Goal: Task Accomplishment & Management: Complete application form

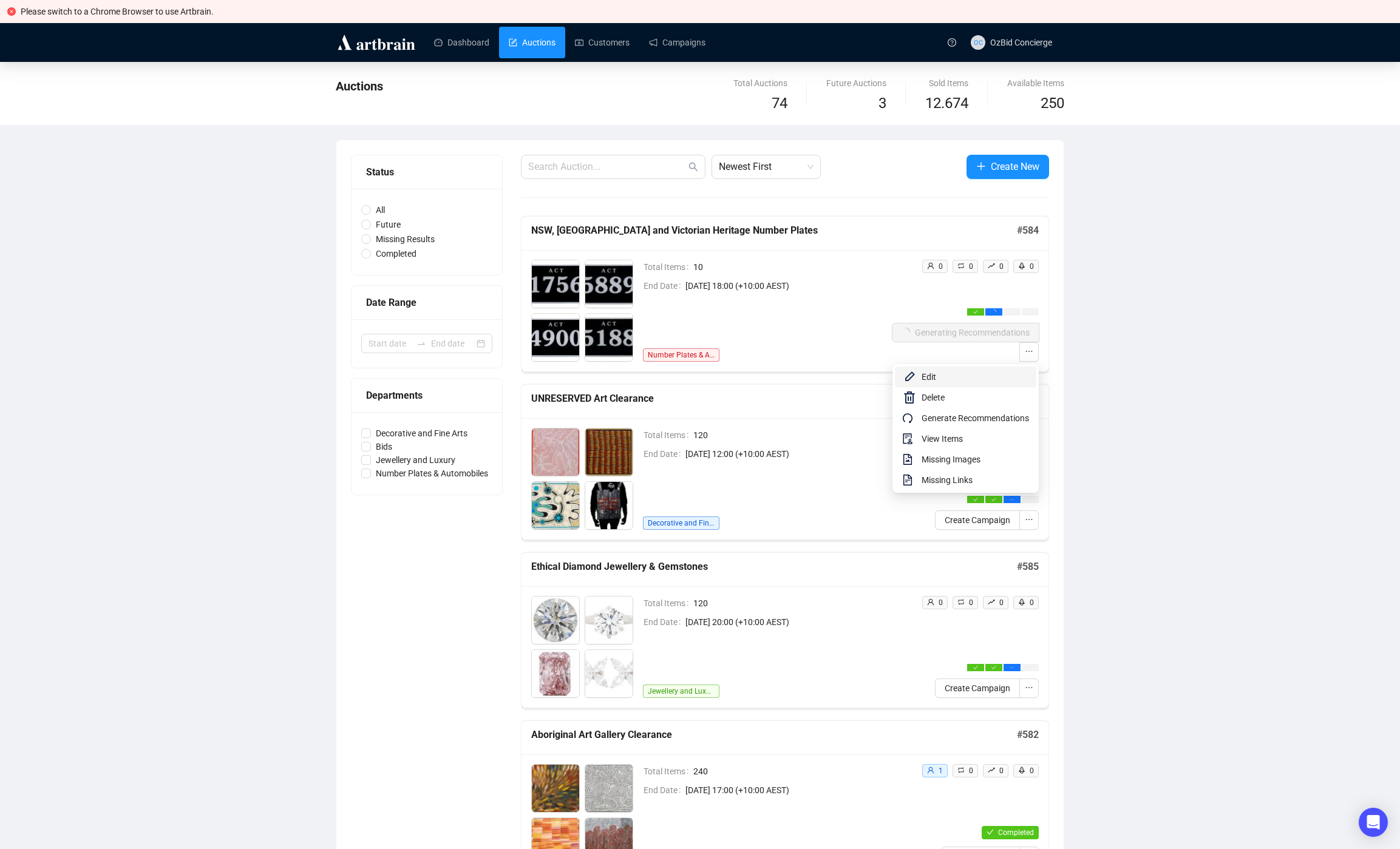
click at [1012, 378] on span "Edit" at bounding box center [976, 377] width 108 height 13
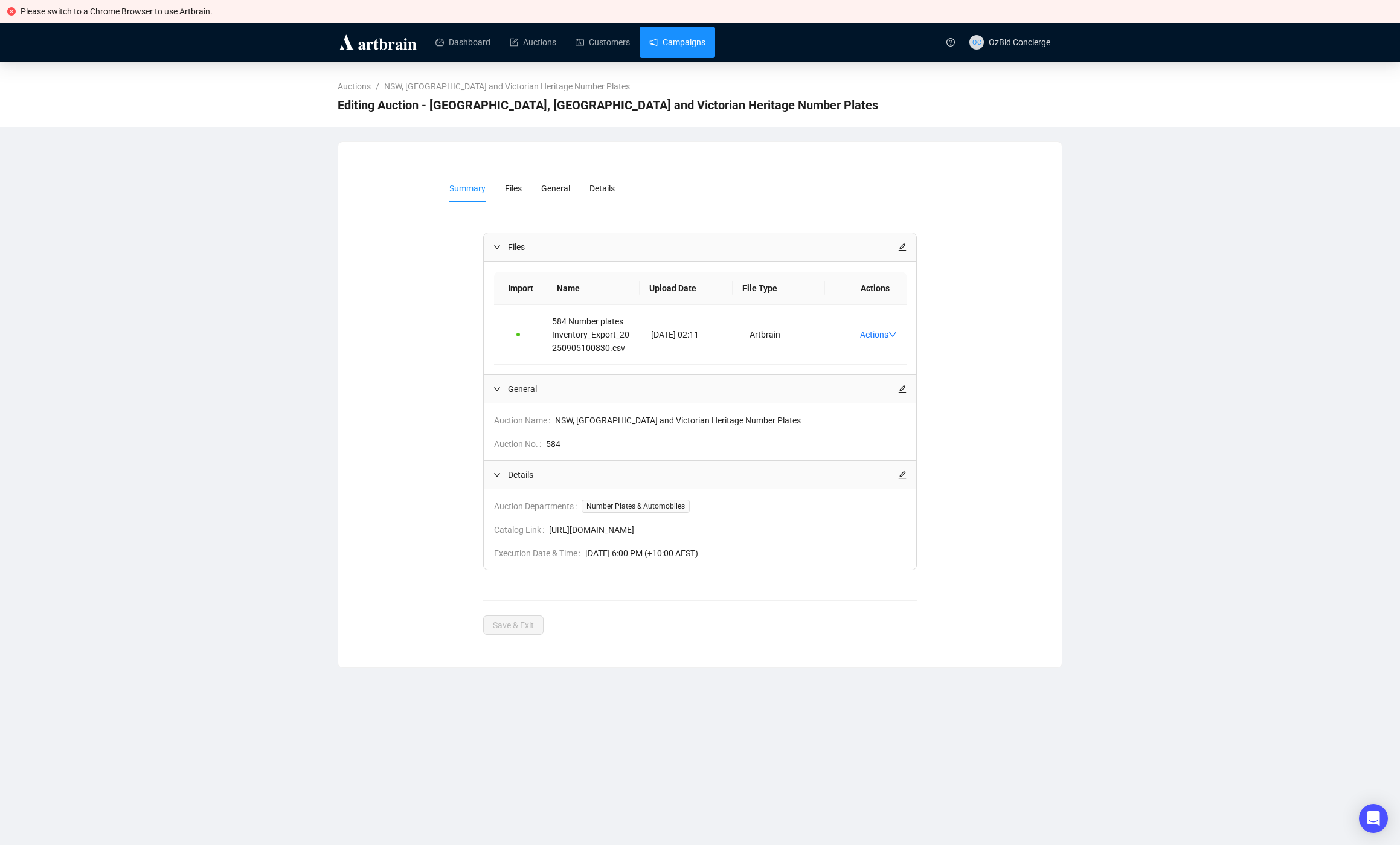
click at [658, 38] on link "Campaigns" at bounding box center [677, 42] width 56 height 31
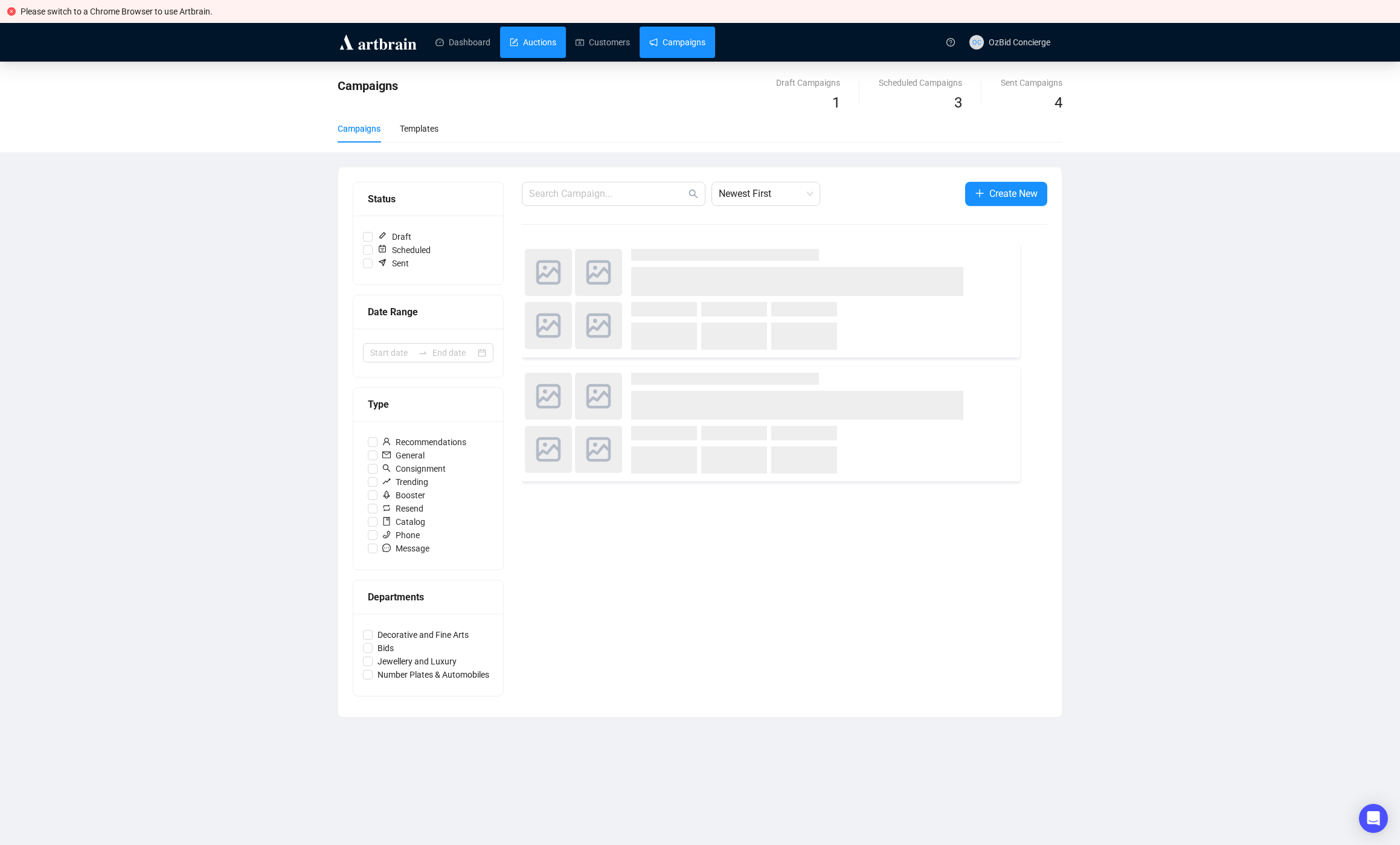
click at [553, 40] on link "Auctions" at bounding box center [533, 42] width 46 height 31
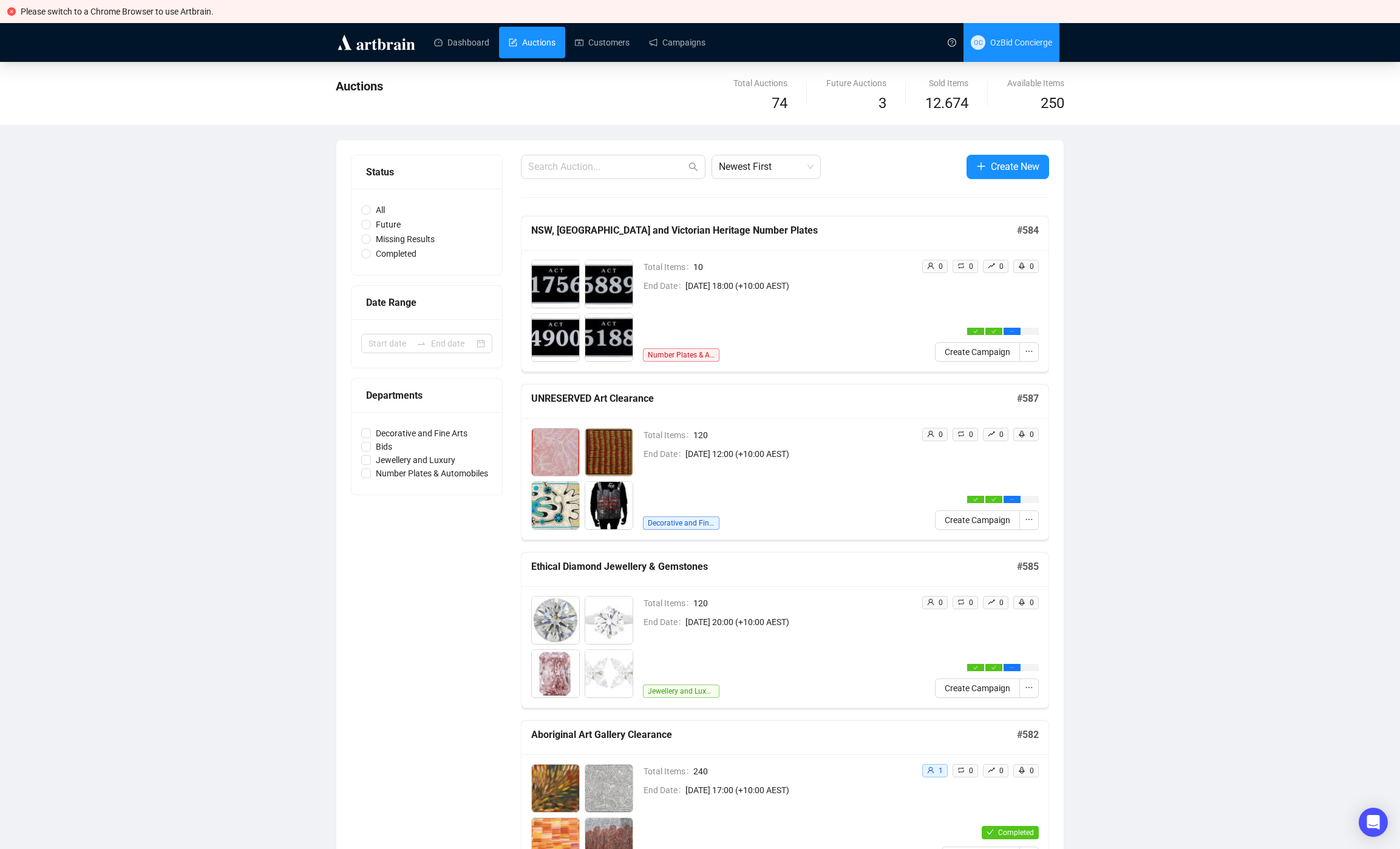
click at [1008, 42] on span "OzBid Concierge" at bounding box center [1020, 42] width 62 height 10
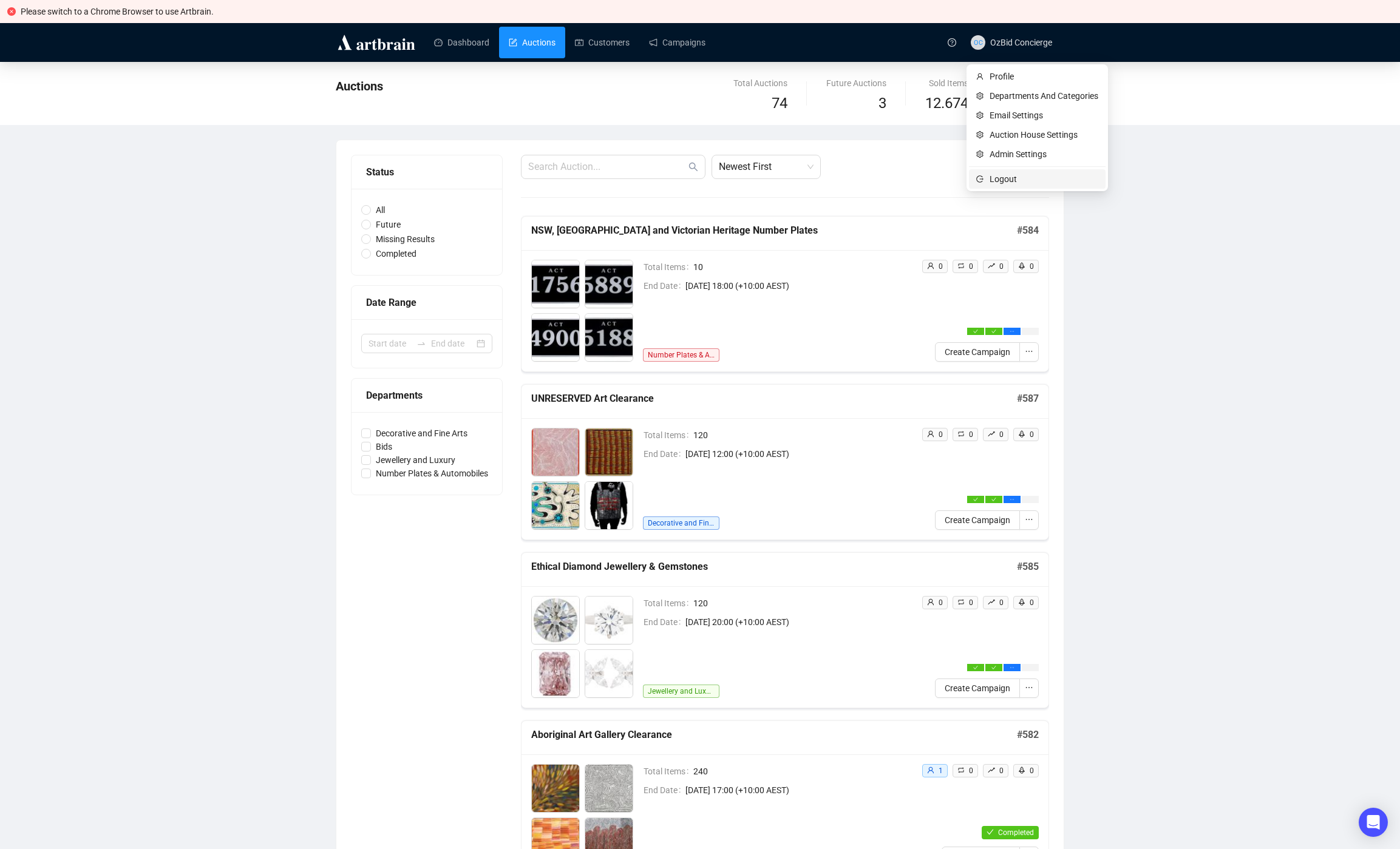
click at [1006, 175] on span "Logout" at bounding box center [1043, 179] width 109 height 13
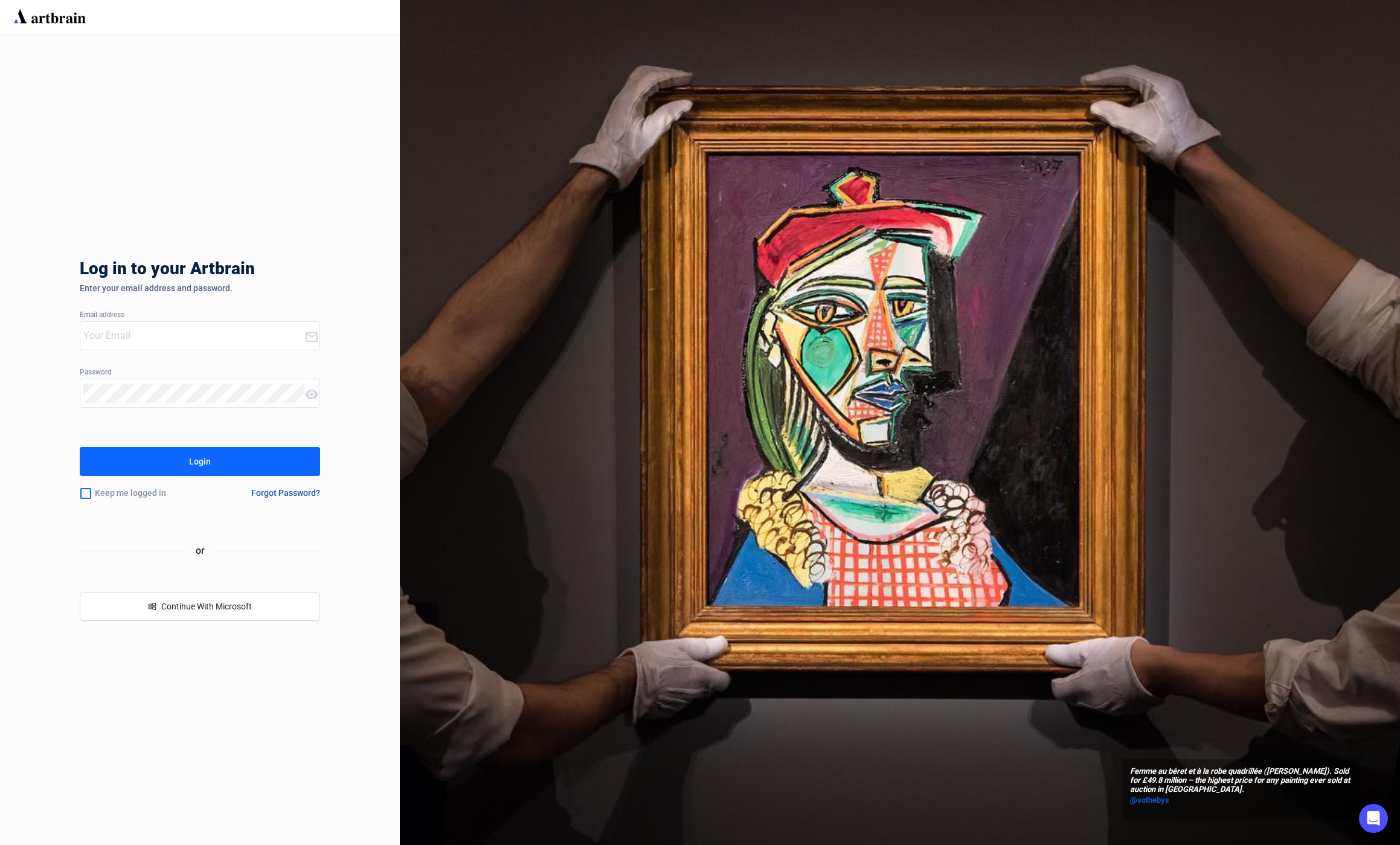
click at [132, 328] on input "email" at bounding box center [193, 336] width 221 height 20
type input "s"
click at [130, 326] on div at bounding box center [192, 336] width 223 height 28
type input "concierge+Stephan-Welz@artbrain.co"
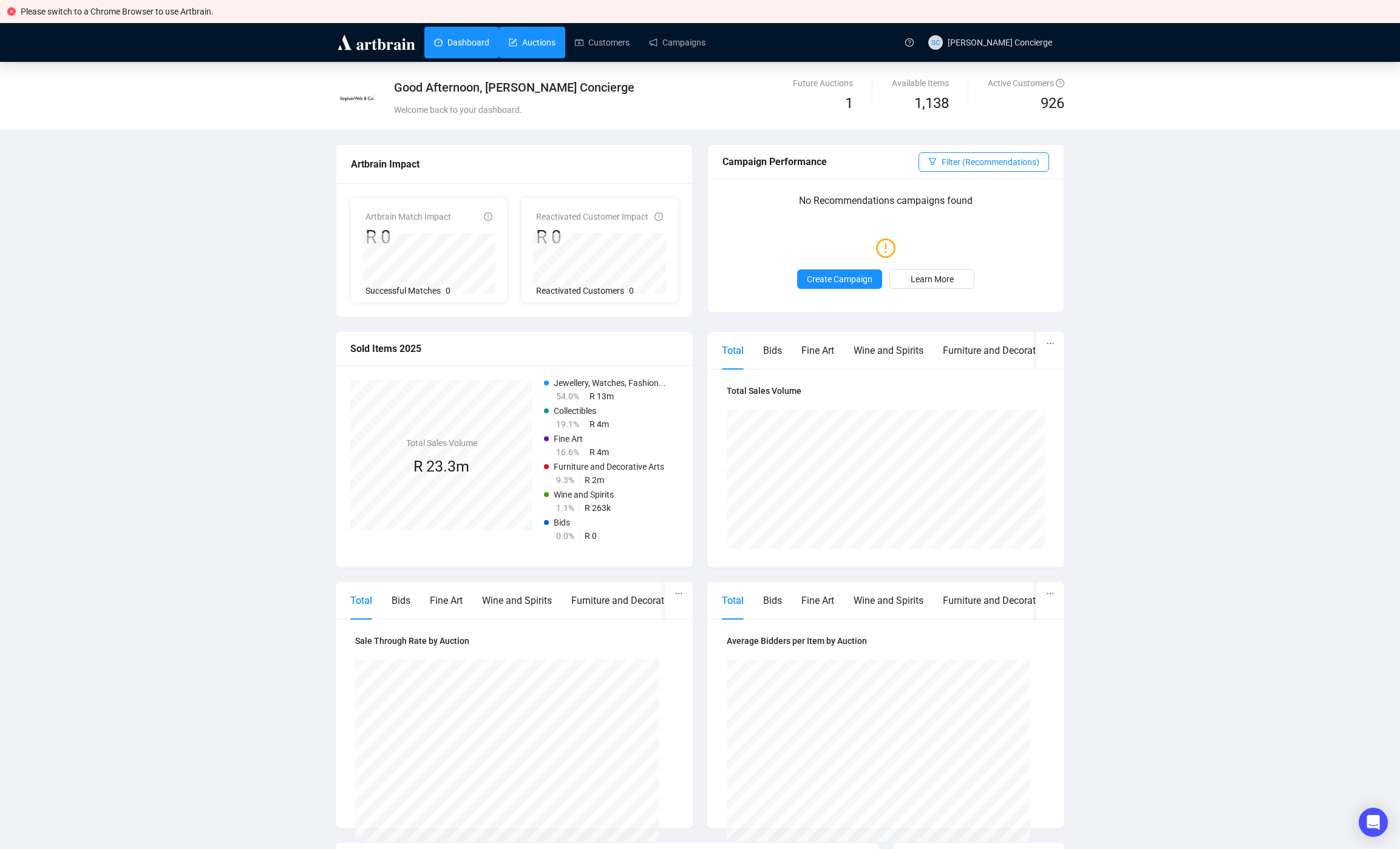
click at [545, 44] on link "Auctions" at bounding box center [532, 42] width 47 height 31
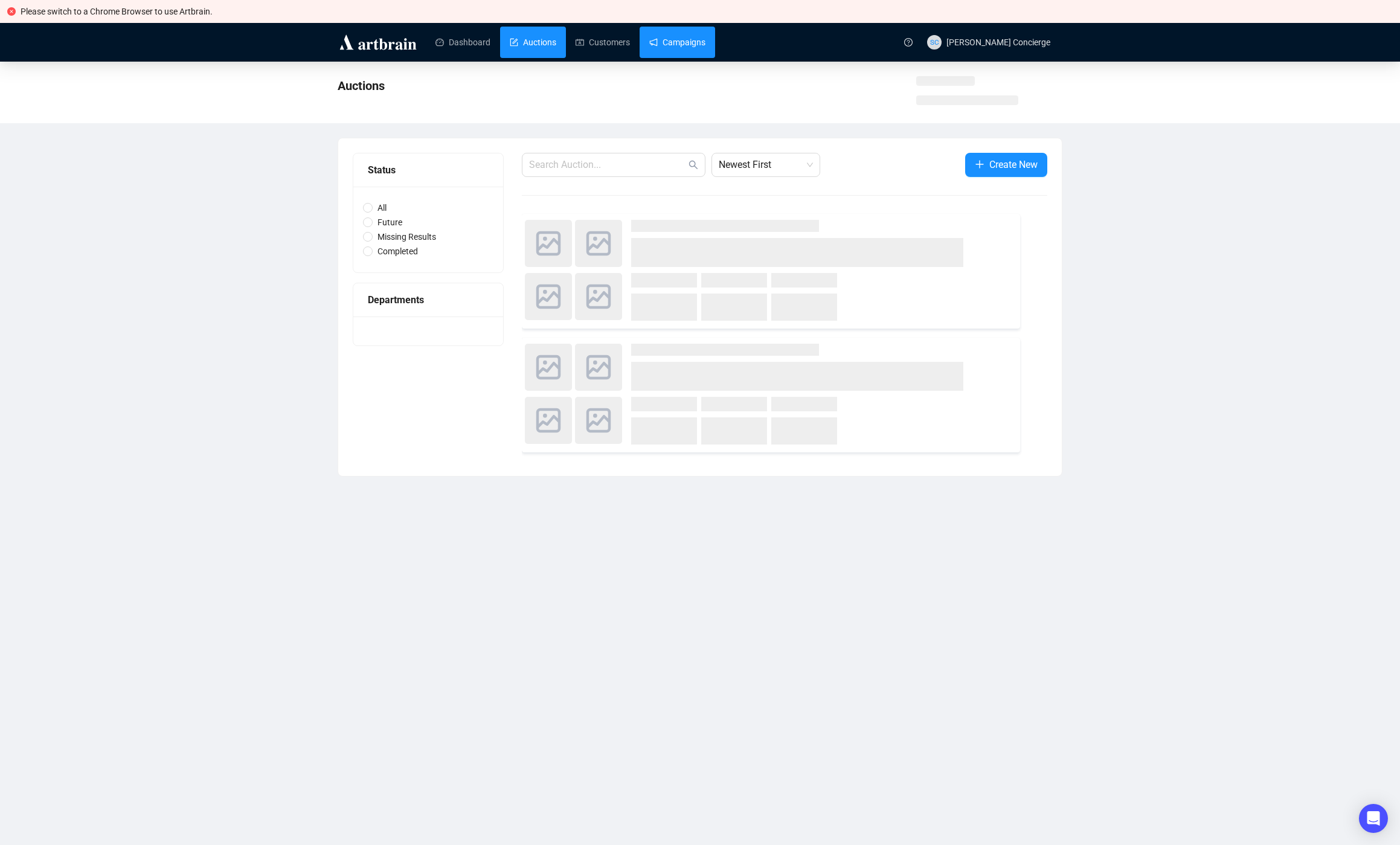
click at [697, 44] on link "Campaigns" at bounding box center [677, 42] width 56 height 31
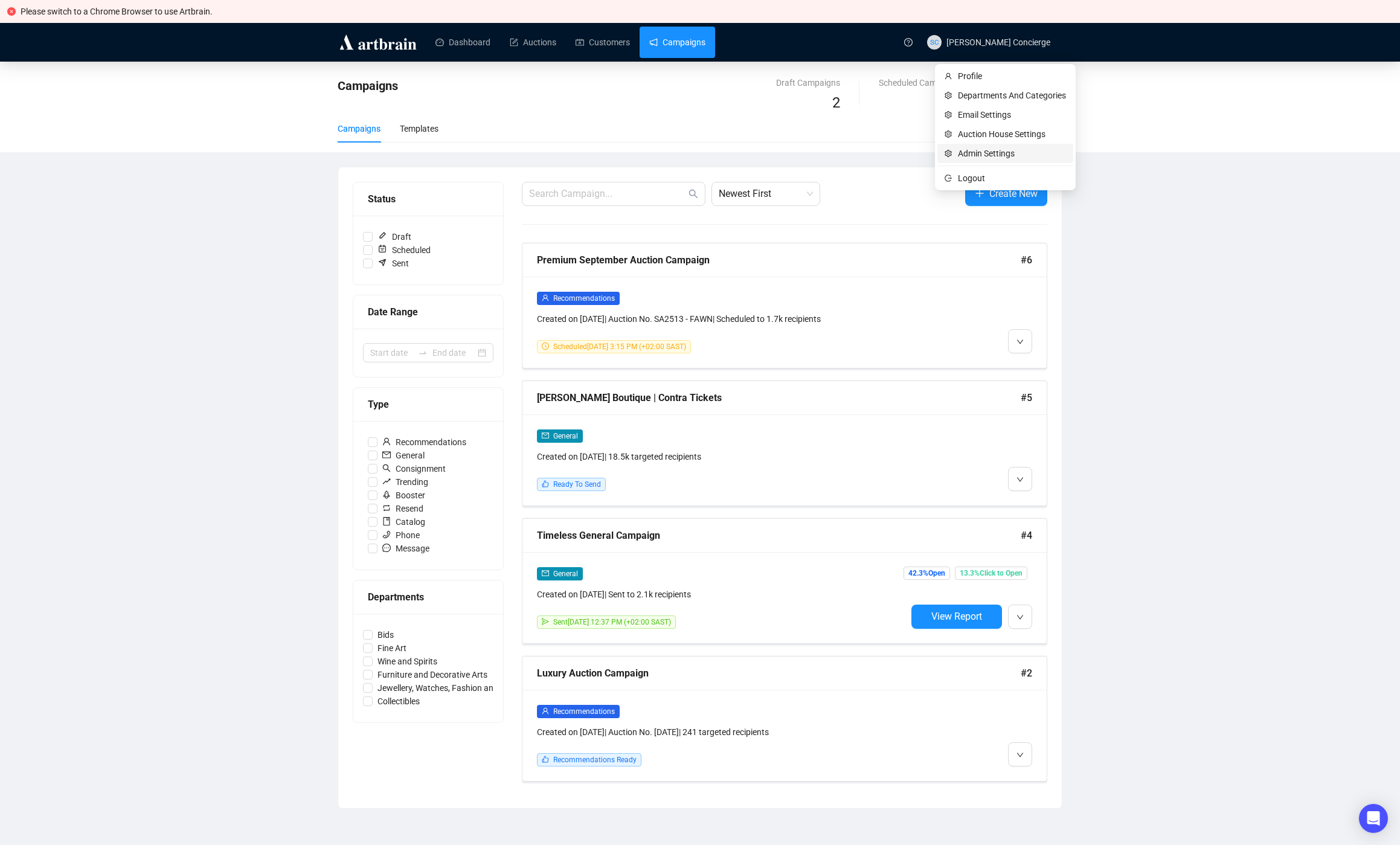
click at [987, 155] on span "Admin Settings" at bounding box center [1012, 153] width 108 height 13
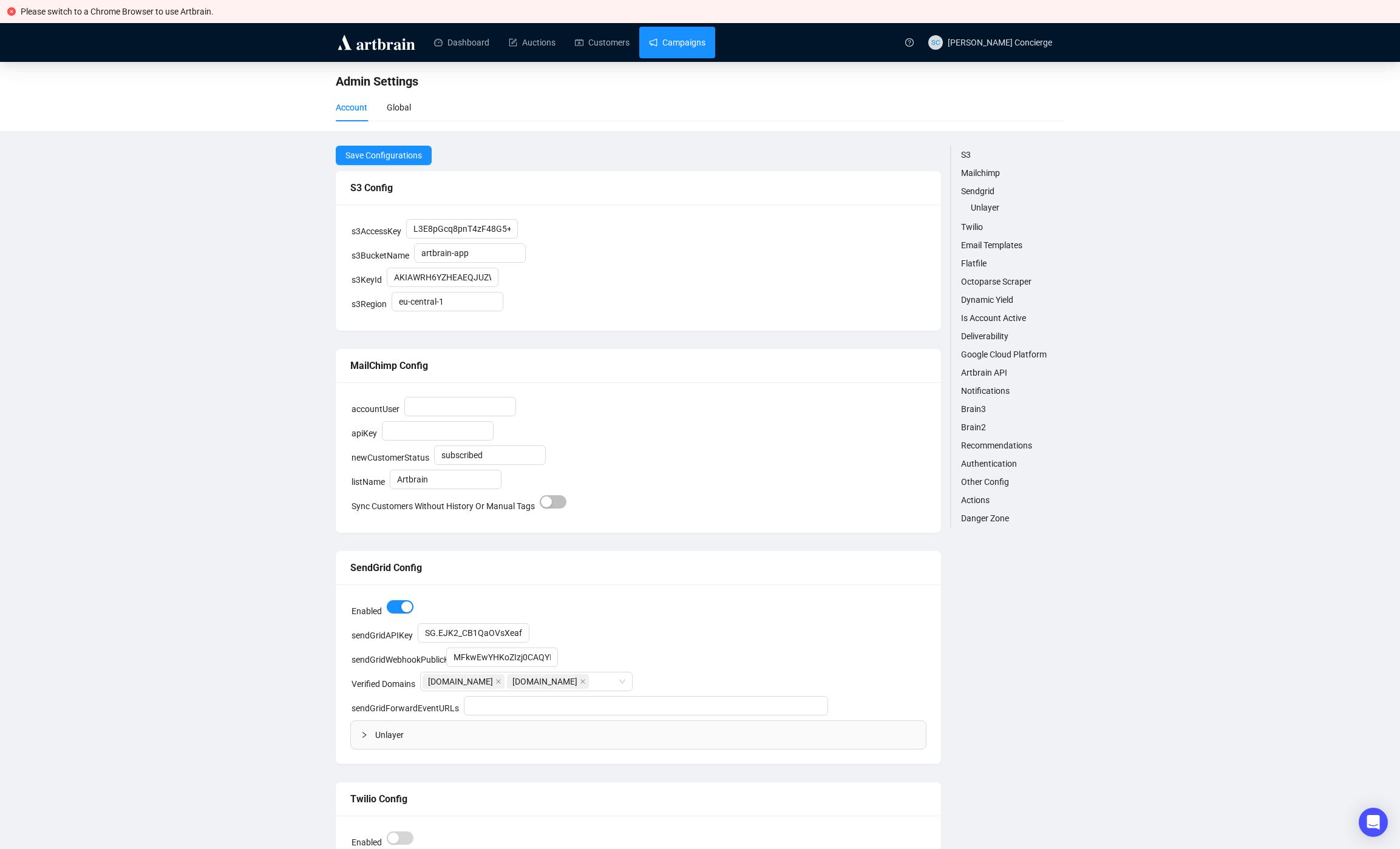
click at [664, 39] on link "Campaigns" at bounding box center [677, 42] width 57 height 31
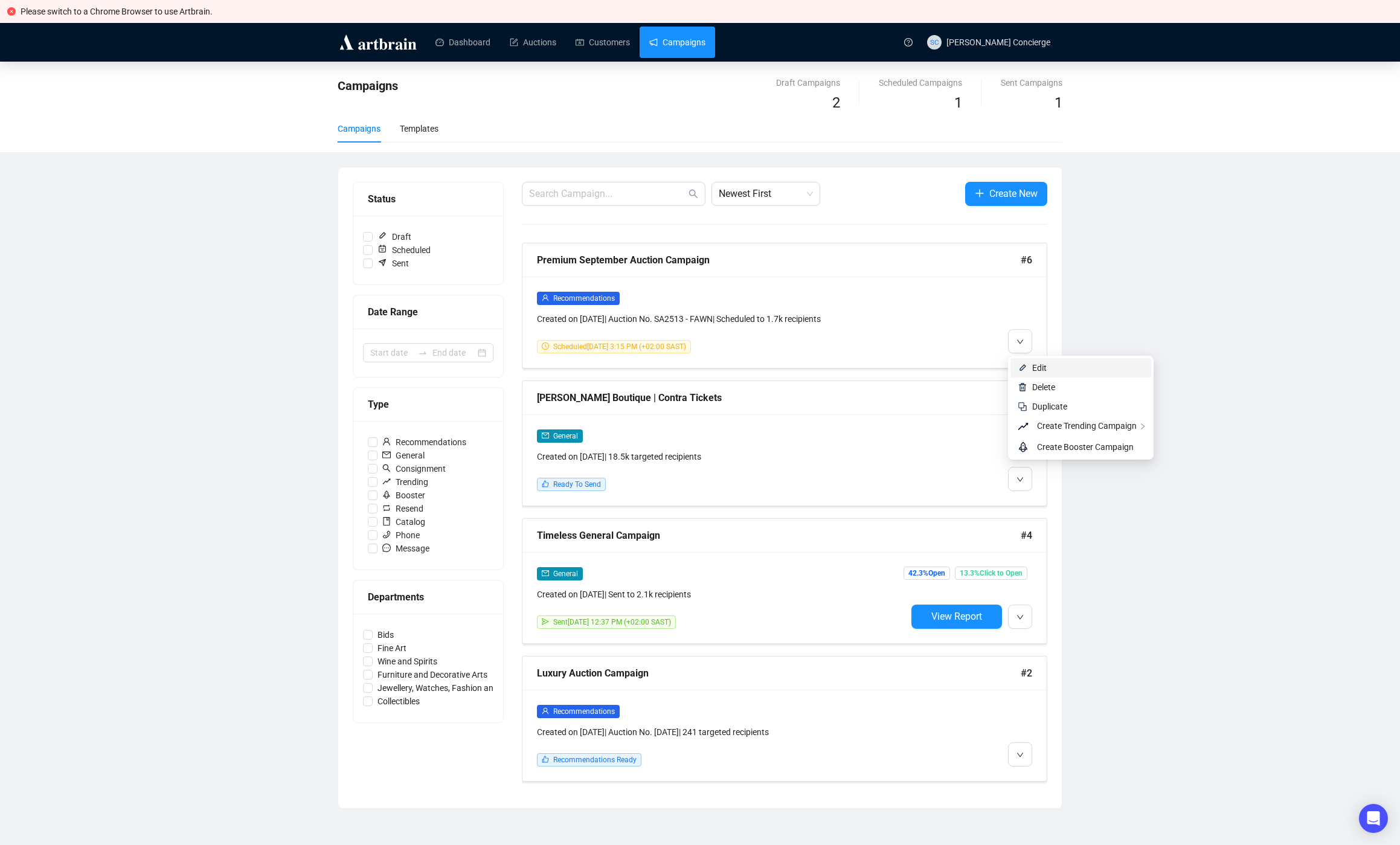
click at [1030, 369] on li "Edit" at bounding box center [1081, 368] width 141 height 20
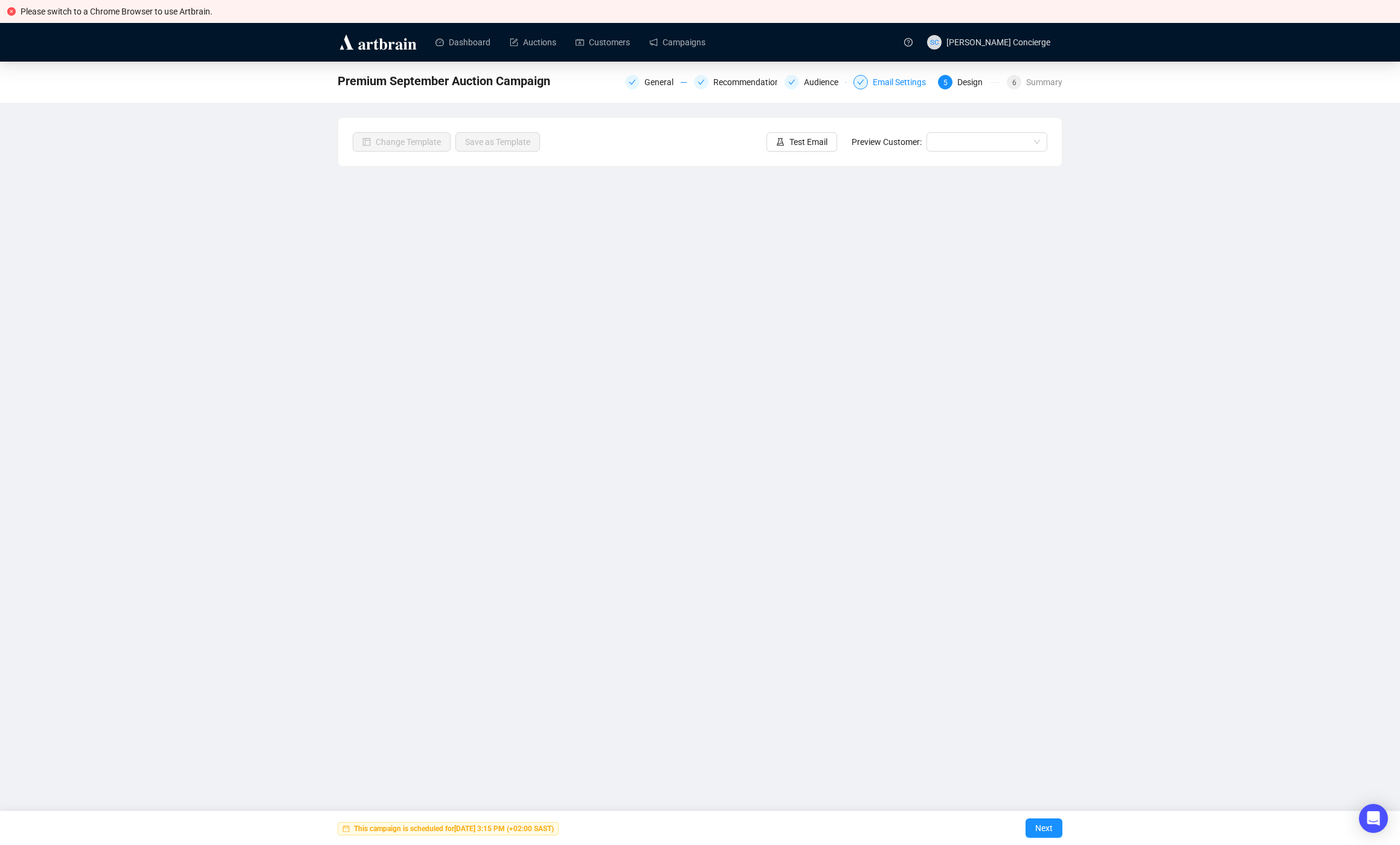
click at [894, 81] on div "Email Settings" at bounding box center [903, 82] width 61 height 14
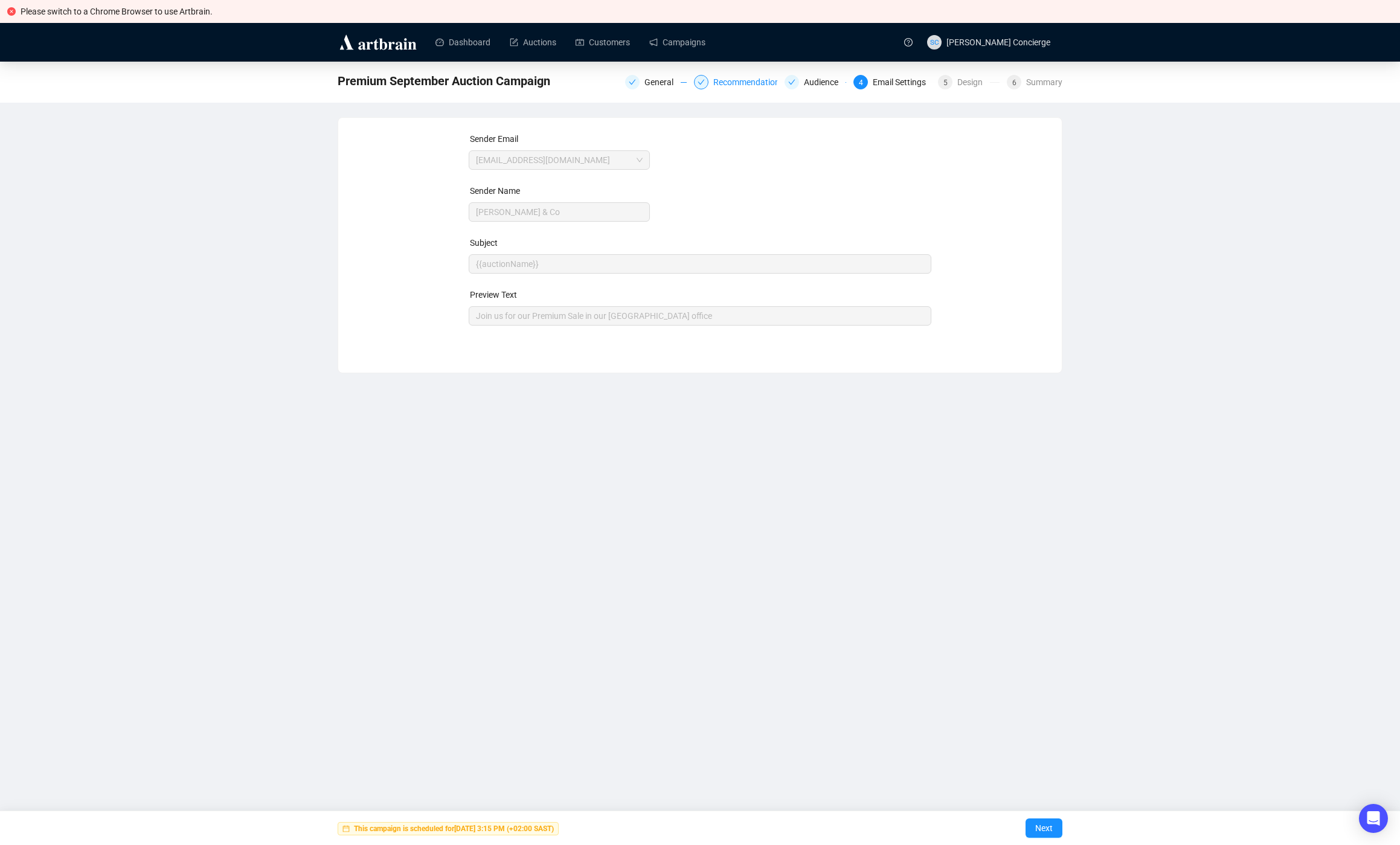
click at [747, 80] on div "Recommendations" at bounding box center [752, 82] width 78 height 14
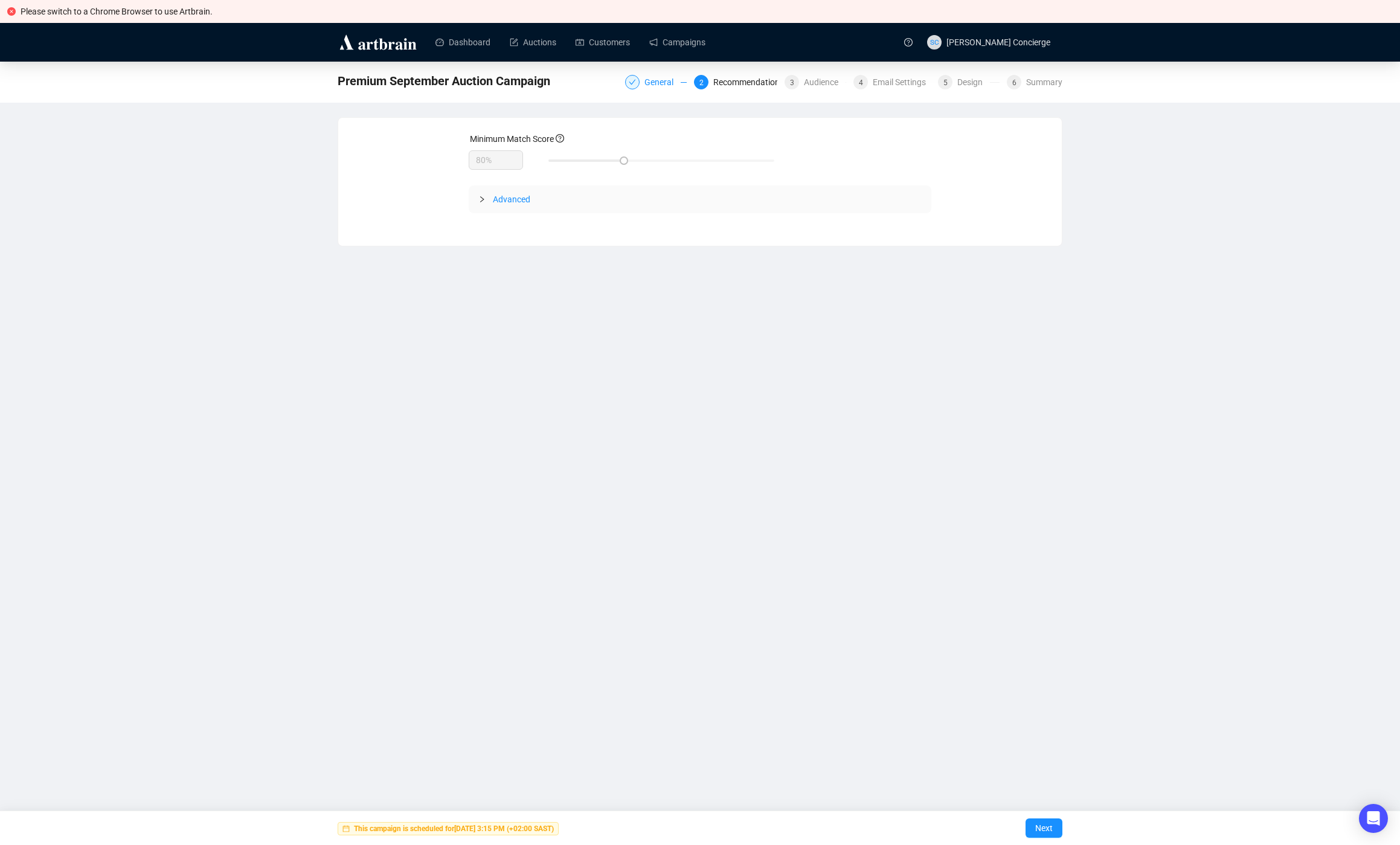
click at [650, 85] on div "General" at bounding box center [662, 82] width 37 height 14
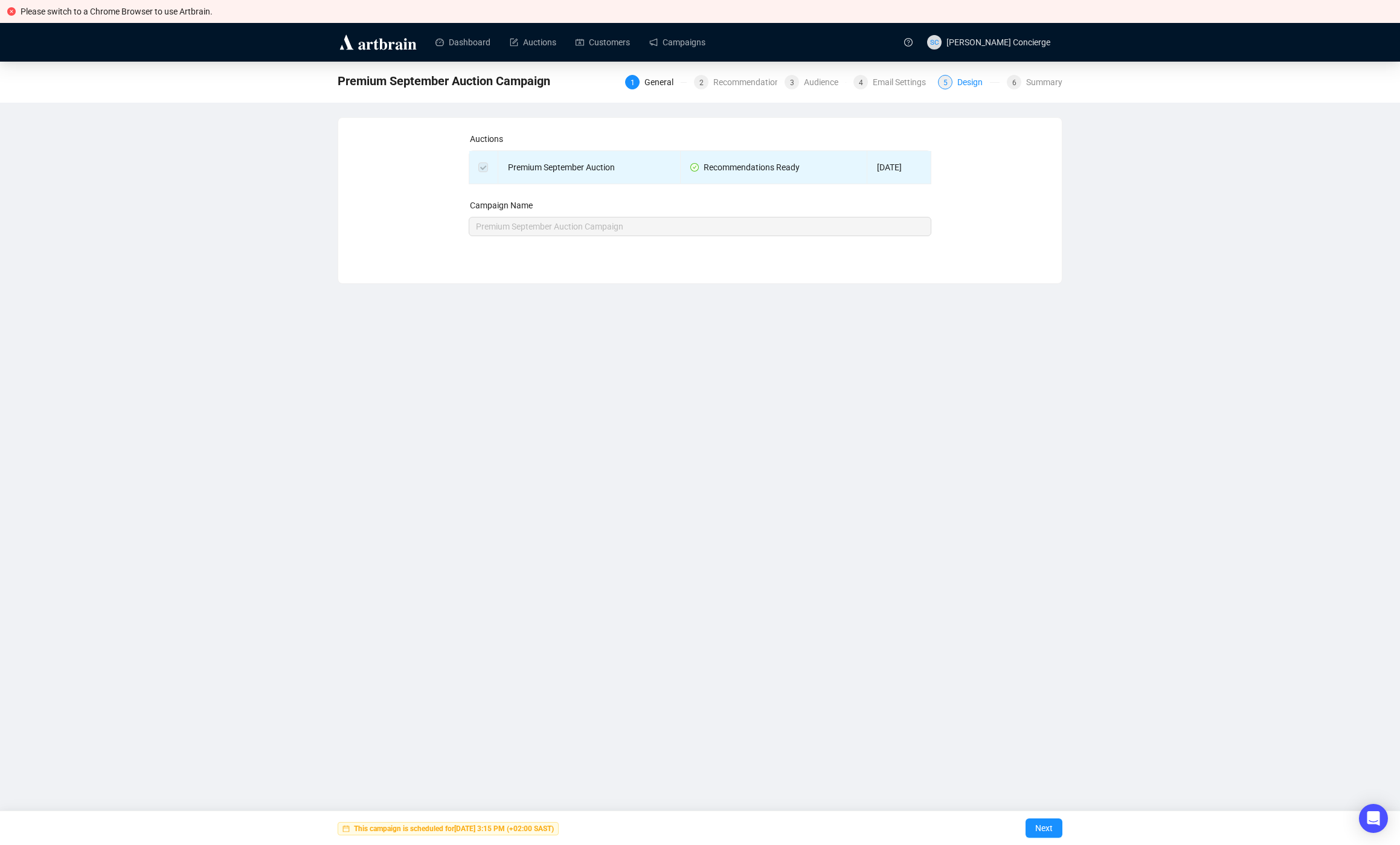
click at [973, 81] on div "Design" at bounding box center [973, 82] width 33 height 14
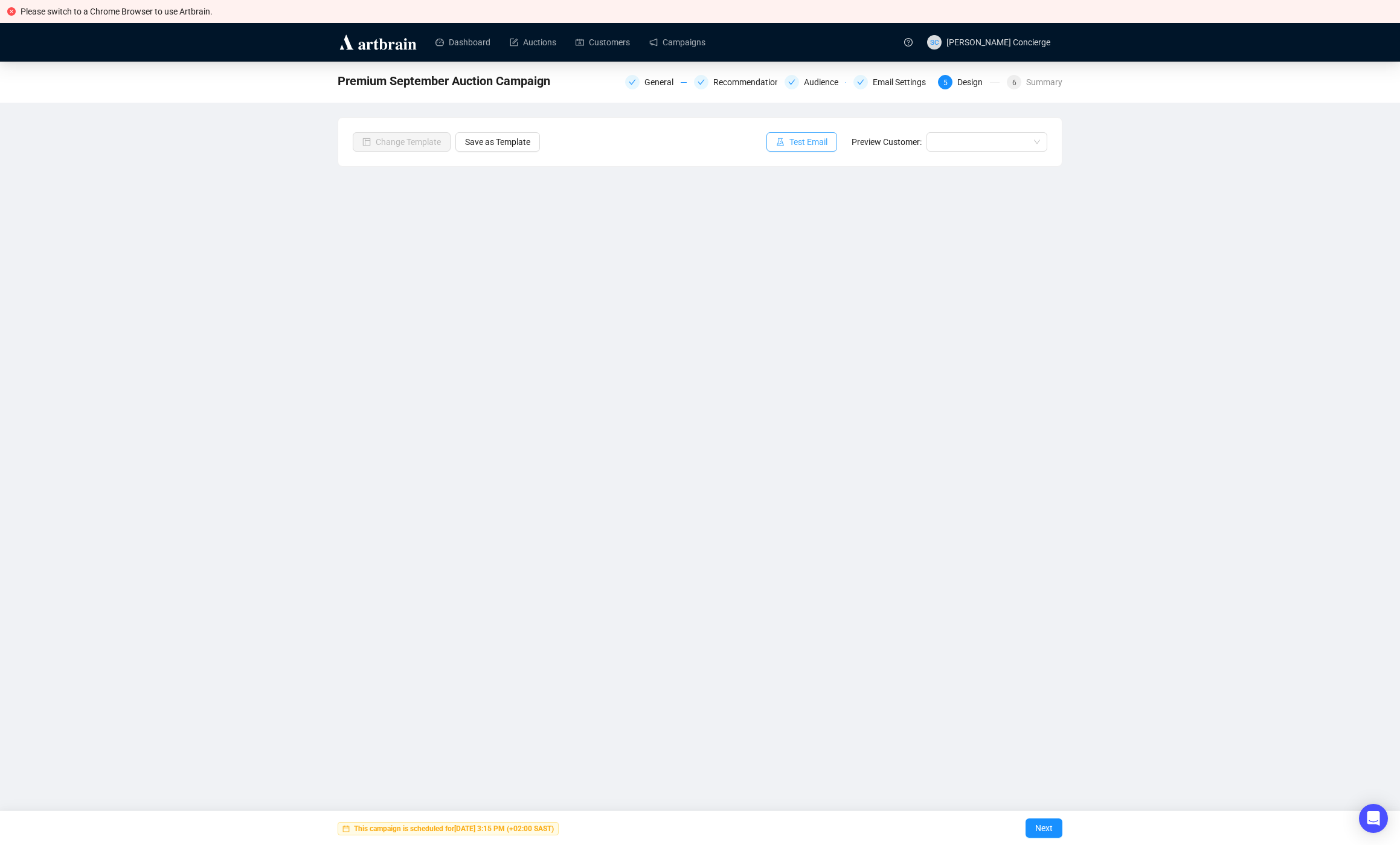
click at [804, 138] on span "Test Email" at bounding box center [808, 142] width 38 height 13
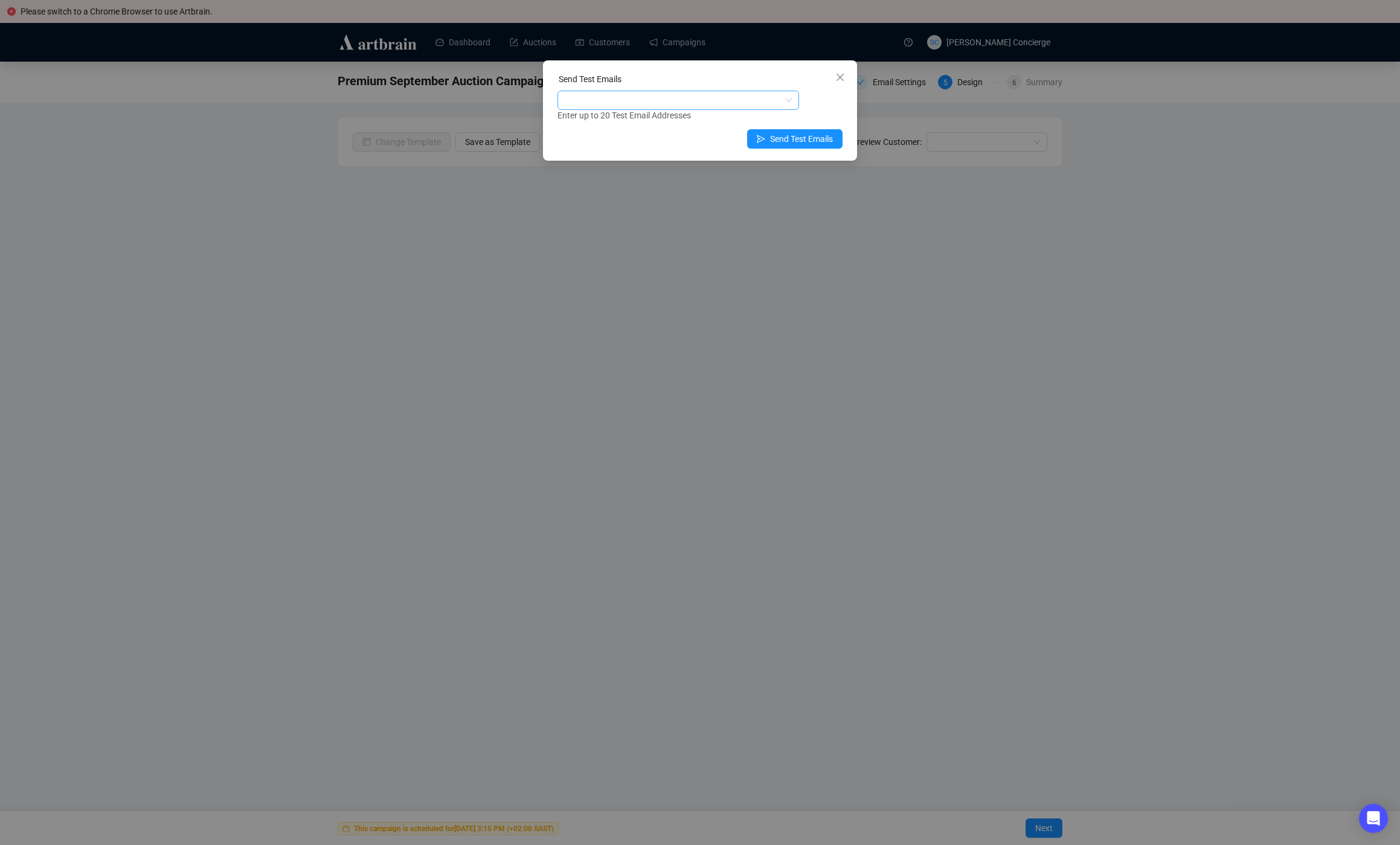
click at [659, 97] on div at bounding box center [671, 100] width 224 height 17
type input "leon.v@artbrain.co"
click at [634, 125] on div "leon.v@artbrain.co" at bounding box center [678, 124] width 222 height 13
click at [829, 100] on div "leon.v@artbrain.co Enter up to 20 Test Email Addresses" at bounding box center [699, 105] width 285 height 31
click at [788, 145] on span "Send Test Emails" at bounding box center [801, 138] width 62 height 13
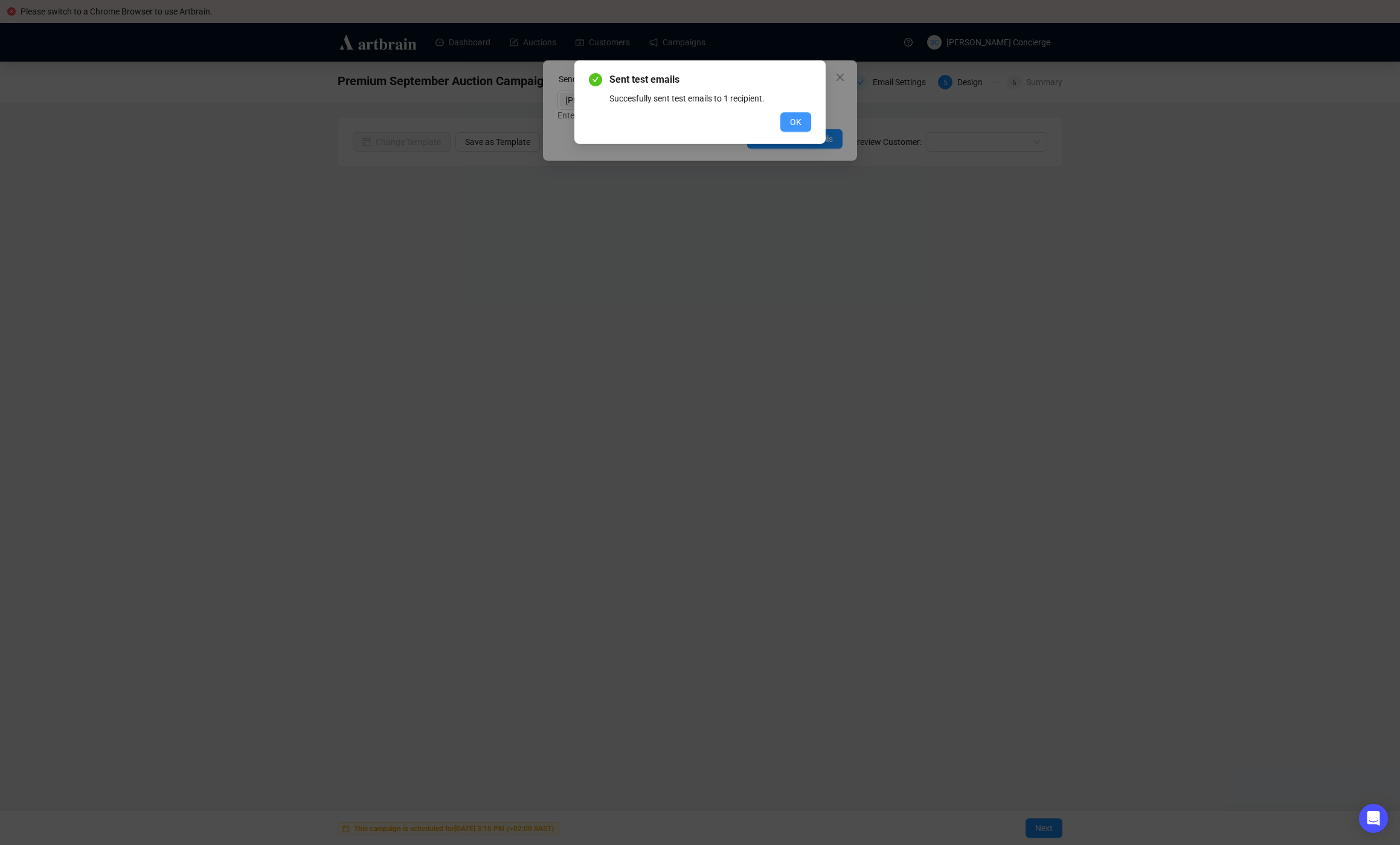
click at [780, 126] on button "OK" at bounding box center [796, 122] width 30 height 20
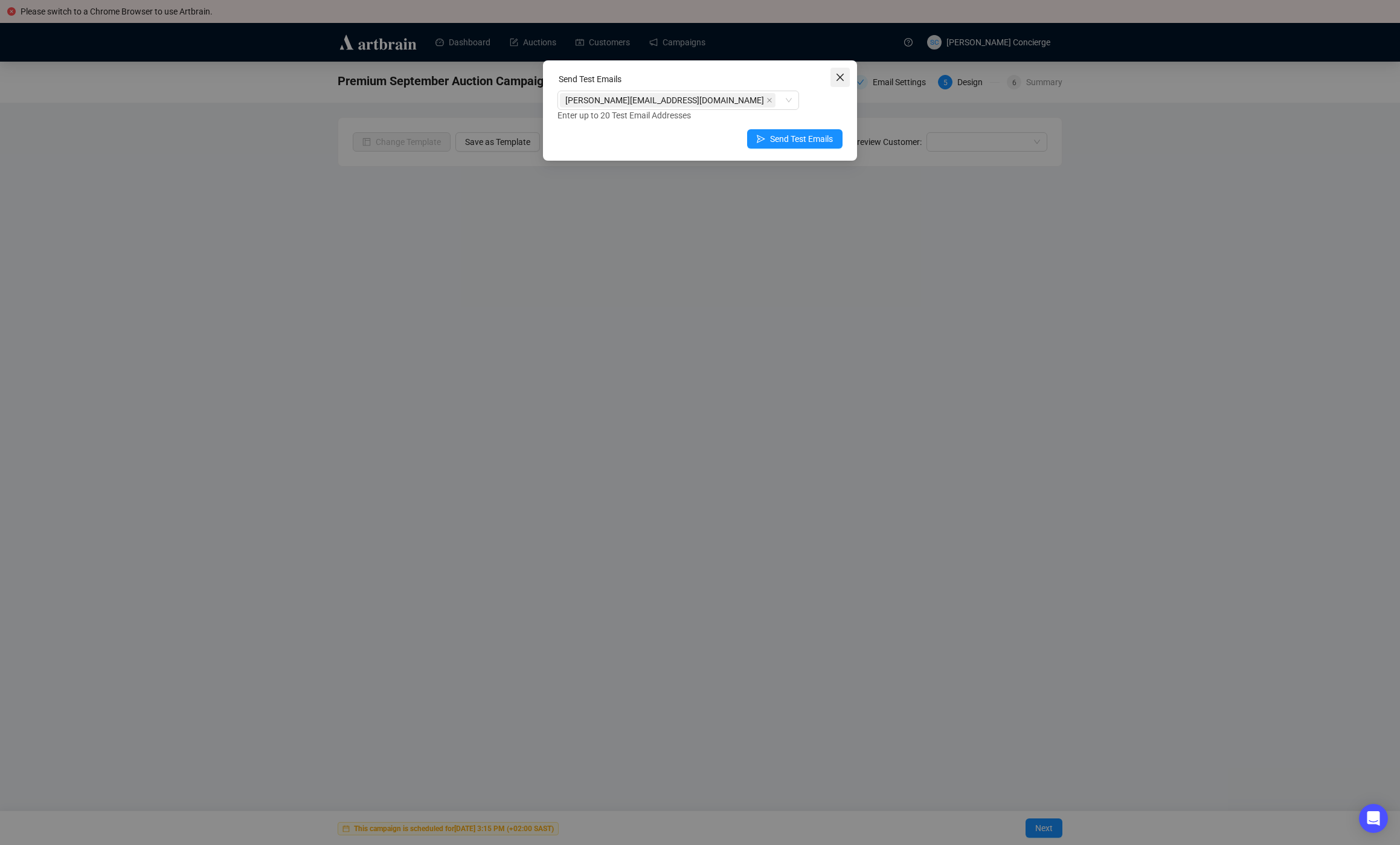
click at [838, 79] on icon "close" at bounding box center [839, 77] width 10 height 10
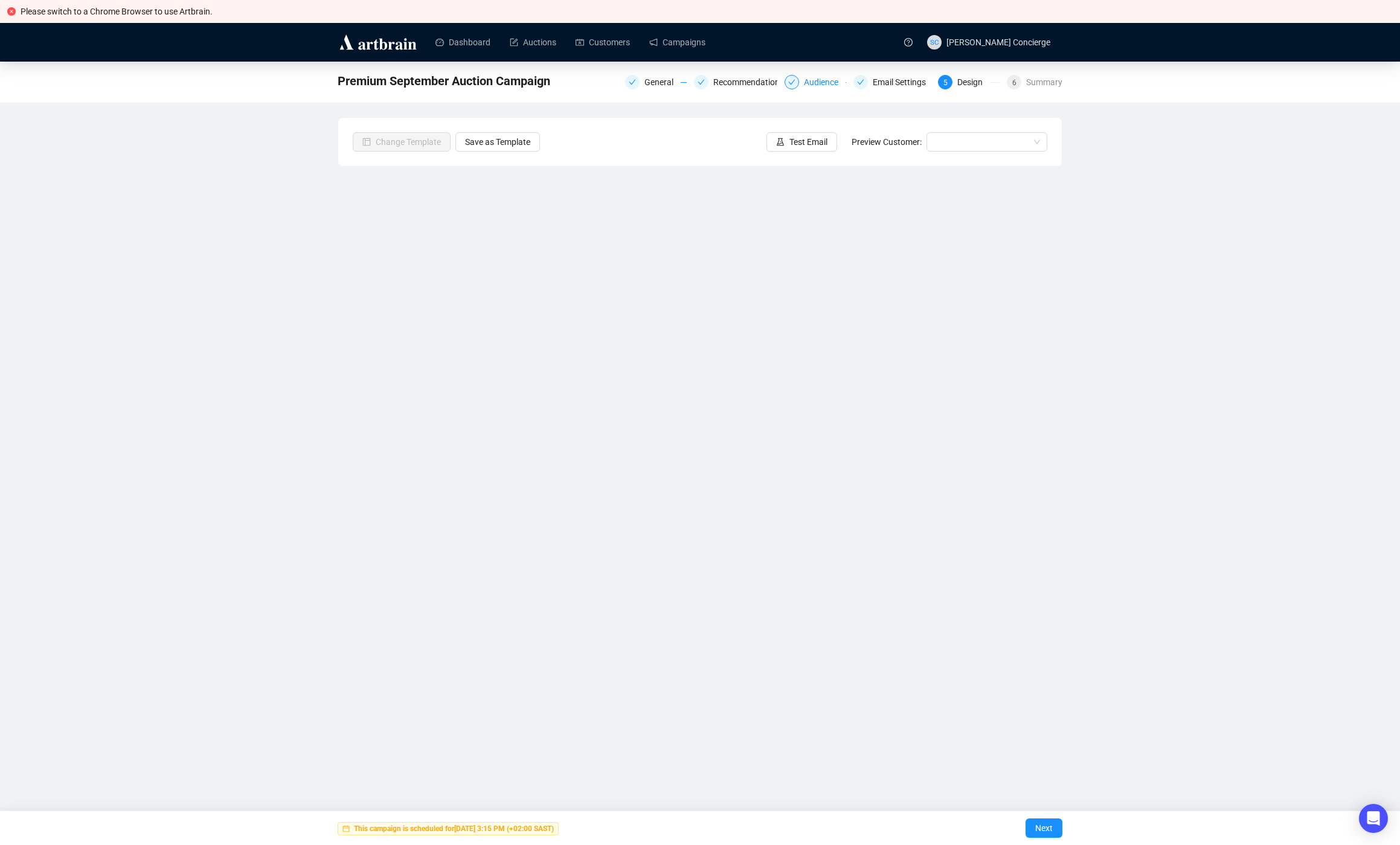
click at [815, 80] on div "Audience" at bounding box center [824, 82] width 42 height 14
